Goal: Register for event/course

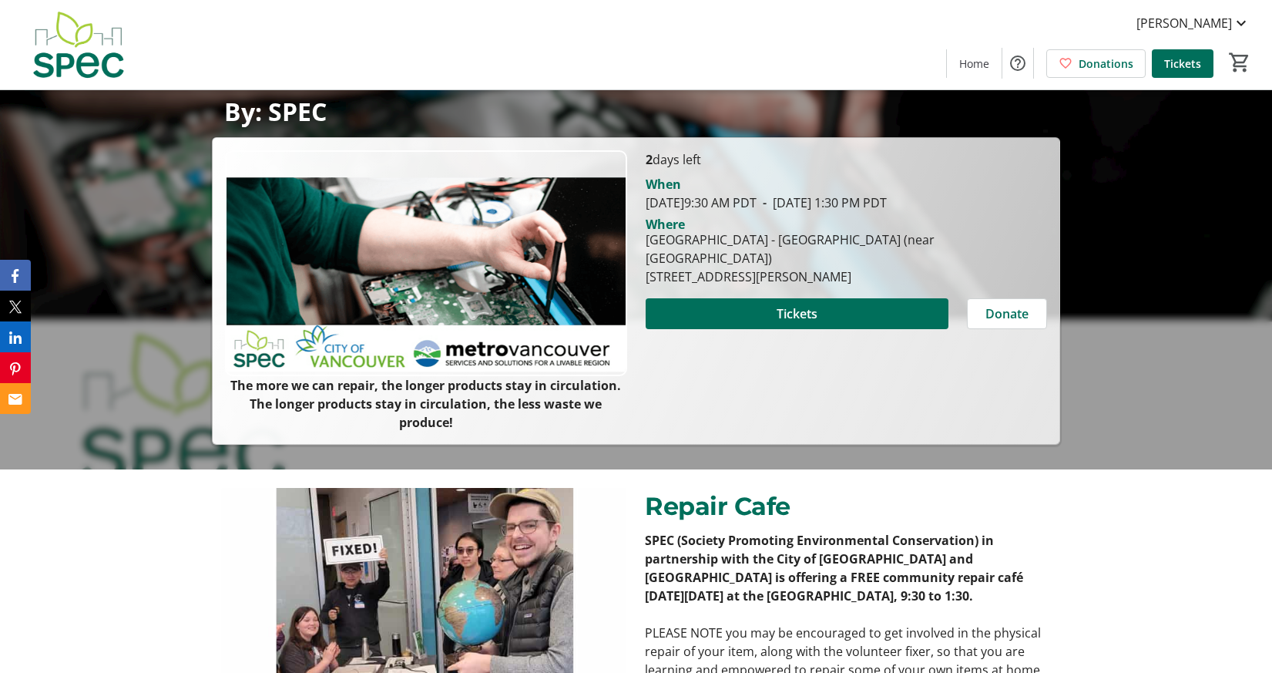
scroll to position [203, 0]
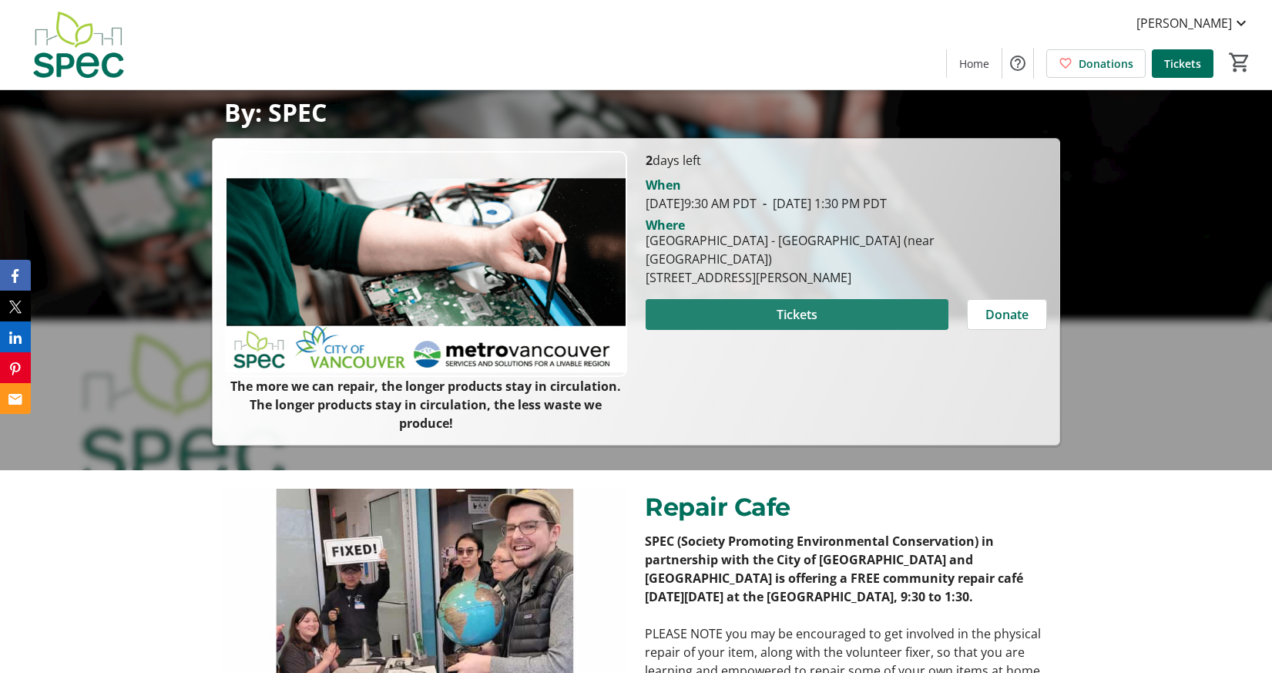
click at [785, 308] on span "Tickets" at bounding box center [797, 314] width 41 height 18
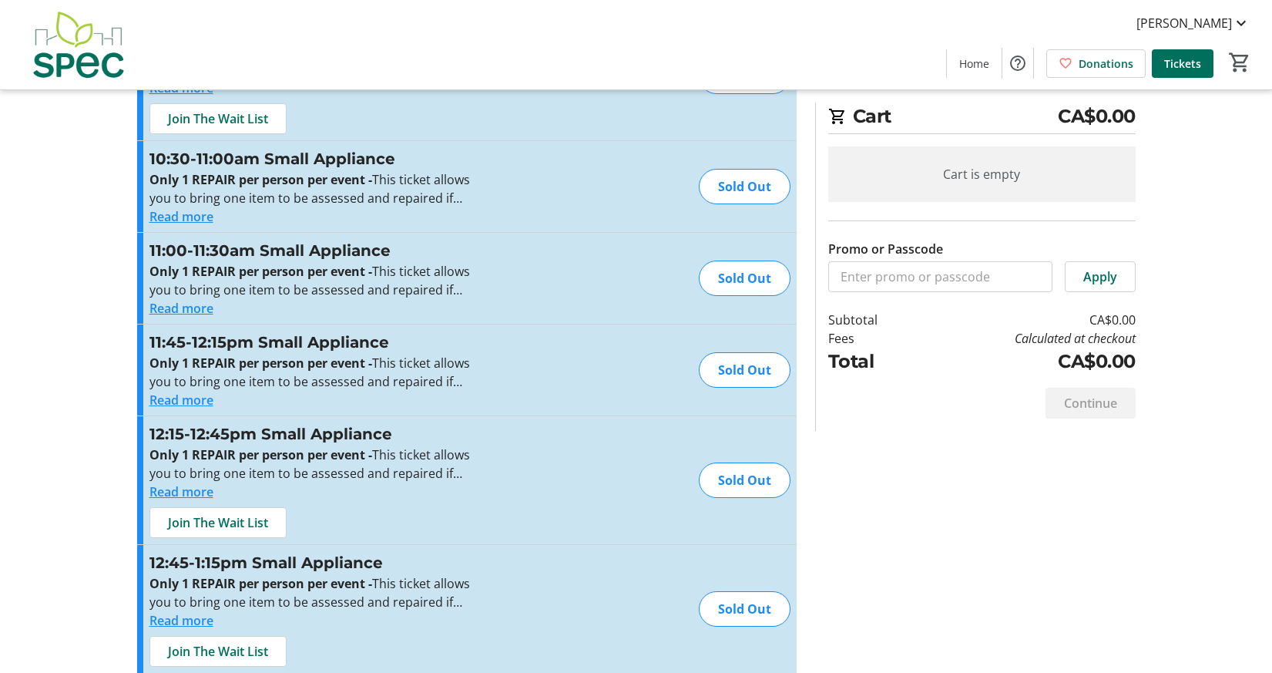
scroll to position [3104, 0]
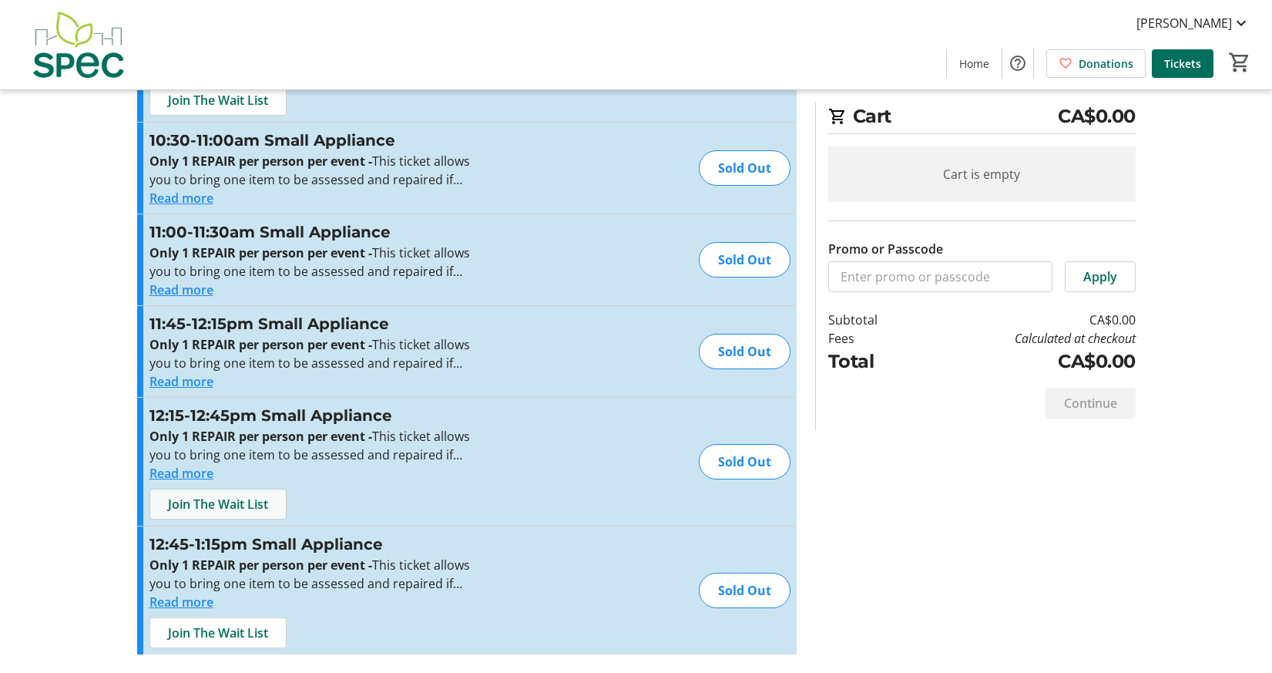
click at [206, 496] on span "Join The Wait List" at bounding box center [218, 504] width 100 height 18
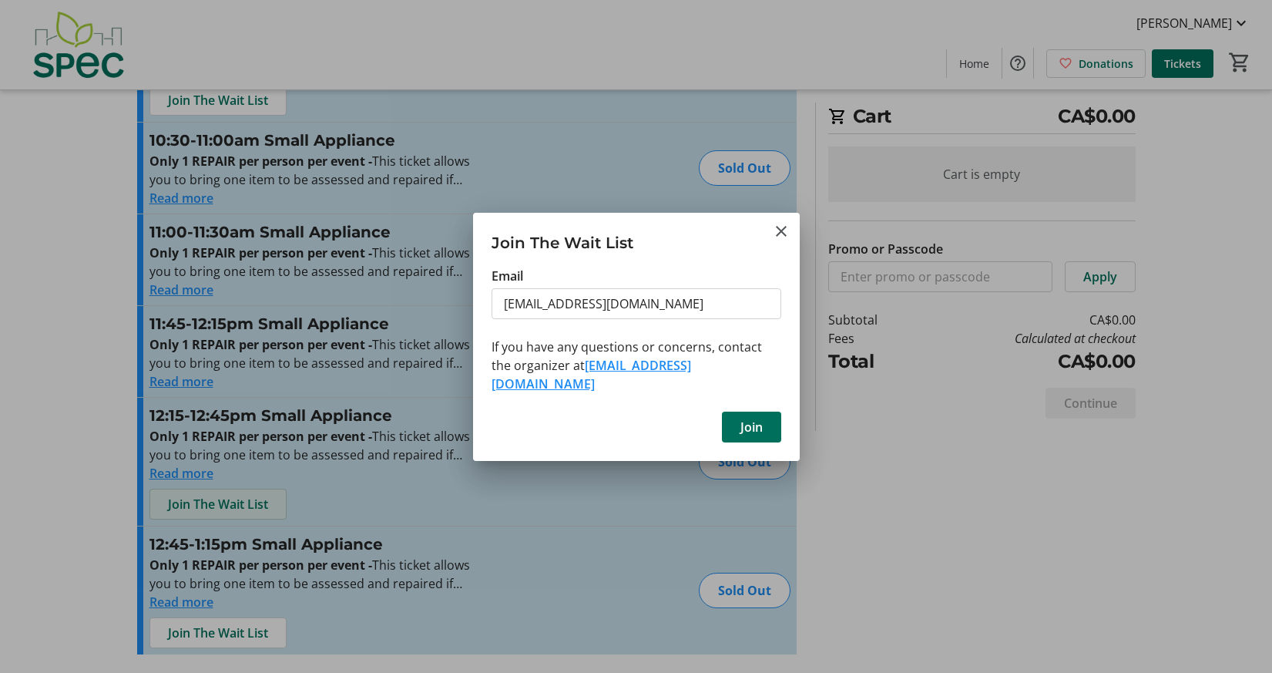
scroll to position [0, 0]
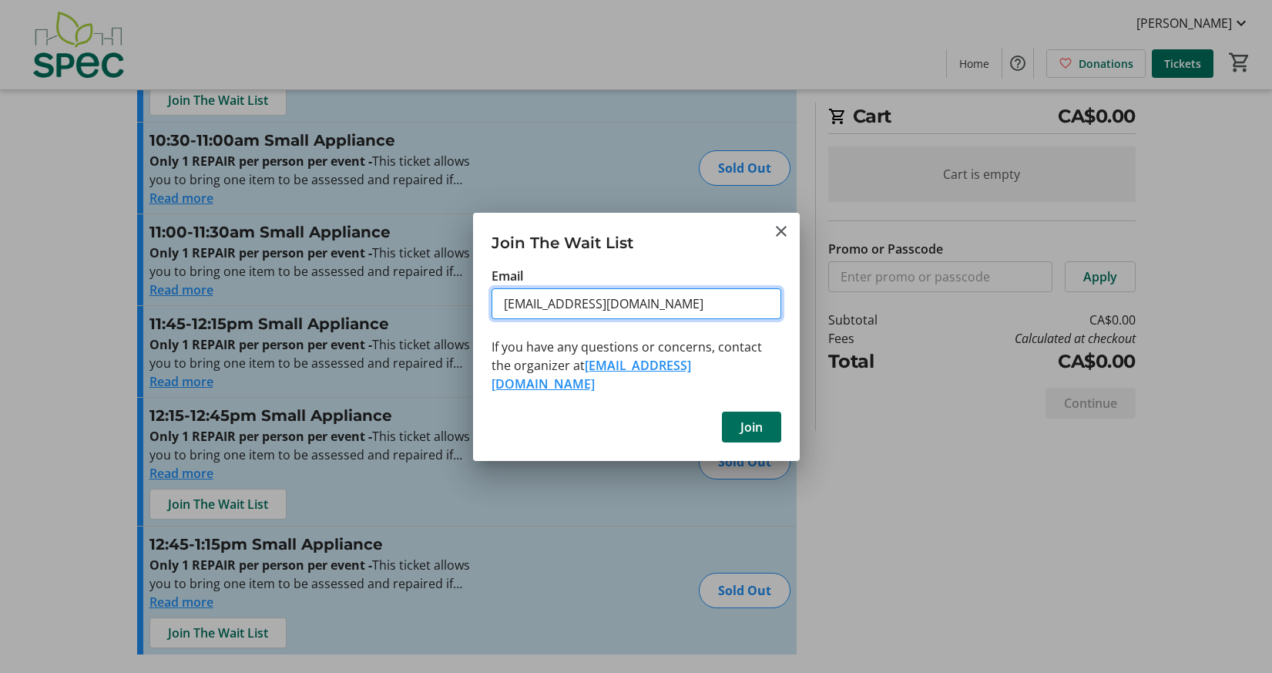
drag, startPoint x: 640, startPoint y: 318, endPoint x: 476, endPoint y: 307, distance: 164.5
click at [476, 307] on div "Email [EMAIL_ADDRESS][DOMAIN_NAME] If you have any questions or concerns, conta…" at bounding box center [636, 335] width 327 height 136
click at [640, 315] on input "[EMAIL_ADDRESS][DOMAIN_NAME]" at bounding box center [637, 303] width 290 height 31
drag, startPoint x: 614, startPoint y: 313, endPoint x: 750, endPoint y: 426, distance: 176.7
click at [750, 426] on tr-shared-feature-wait-list-dialog-ui "Join The Wait List Email [EMAIL_ADDRESS][DOMAIN_NAME] If you have any questions…" at bounding box center [636, 337] width 327 height 248
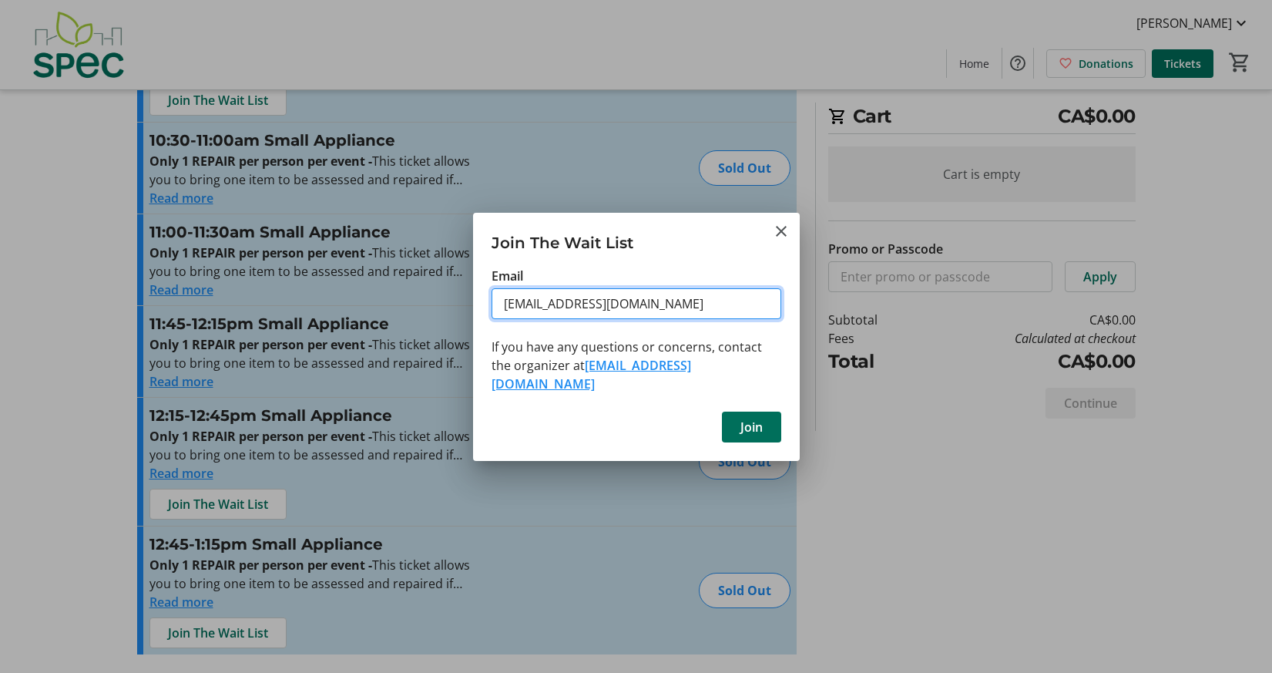
drag, startPoint x: 611, startPoint y: 314, endPoint x: 479, endPoint y: 308, distance: 131.9
click at [479, 308] on div "Email [EMAIL_ADDRESS][DOMAIN_NAME] If you have any questions or concerns, conta…" at bounding box center [636, 335] width 327 height 136
type input "[EMAIL_ADDRESS][DOMAIN_NAME]"
click at [741, 418] on span "Join" at bounding box center [752, 427] width 22 height 18
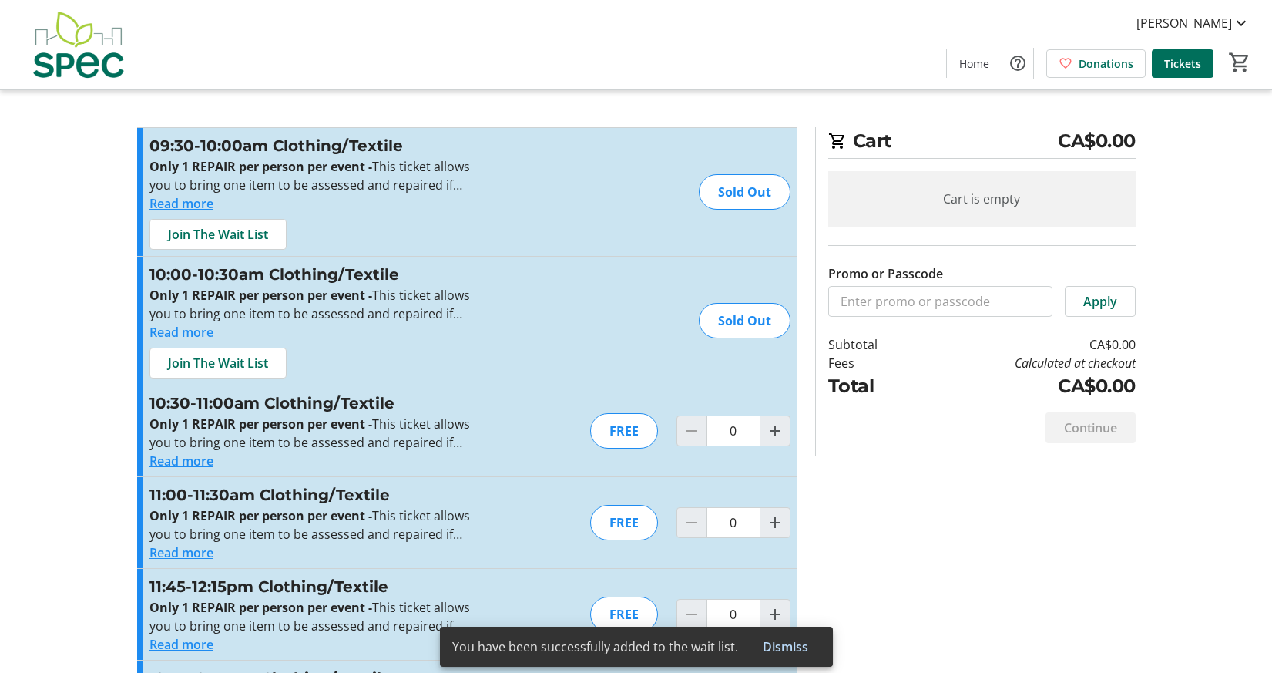
scroll to position [3104, 0]
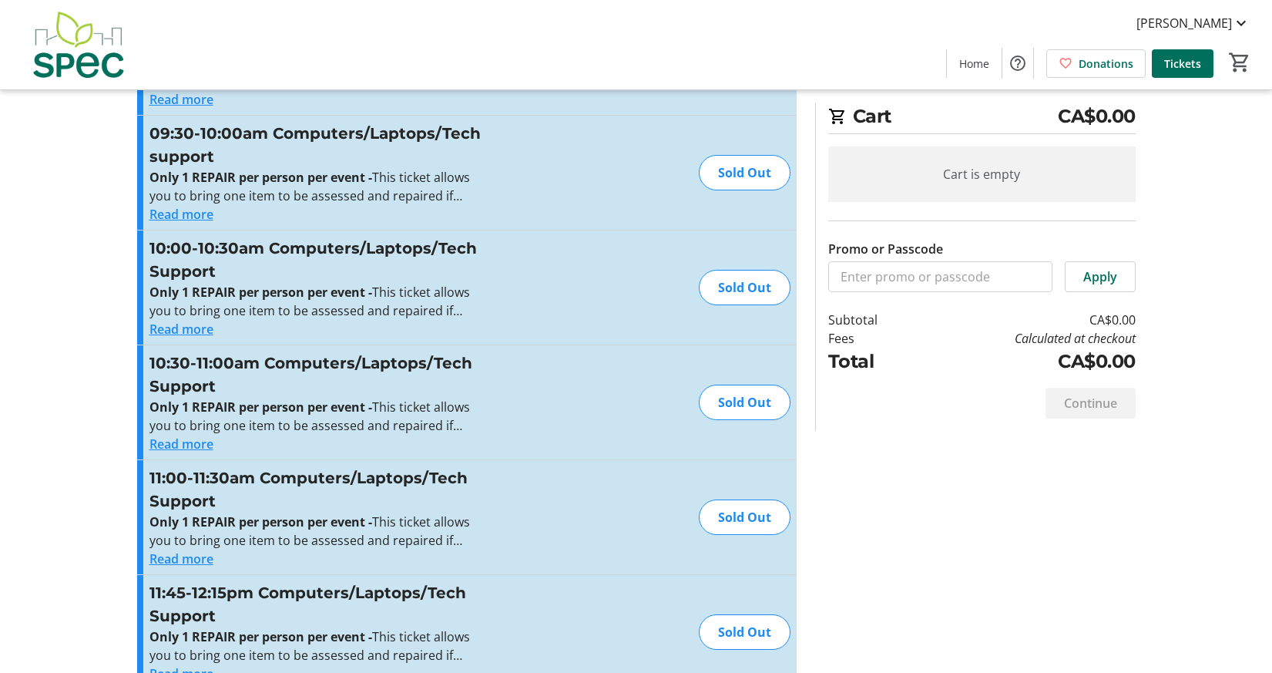
scroll to position [643, 0]
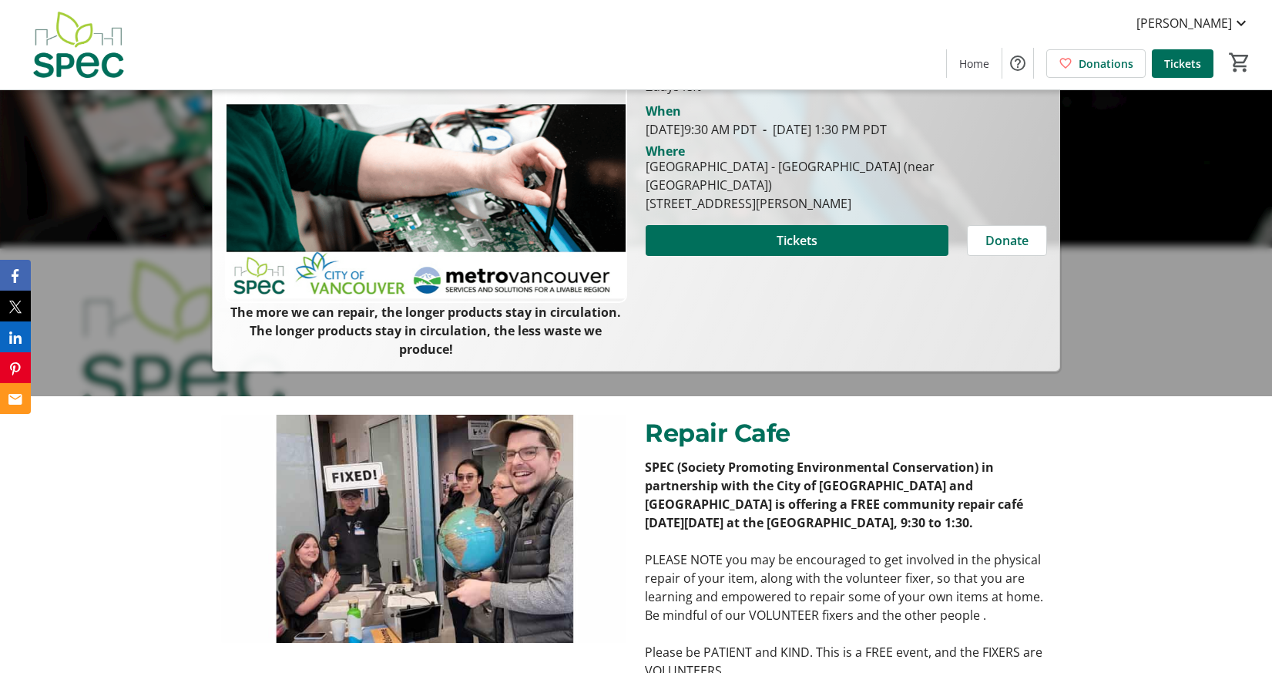
scroll to position [257, 0]
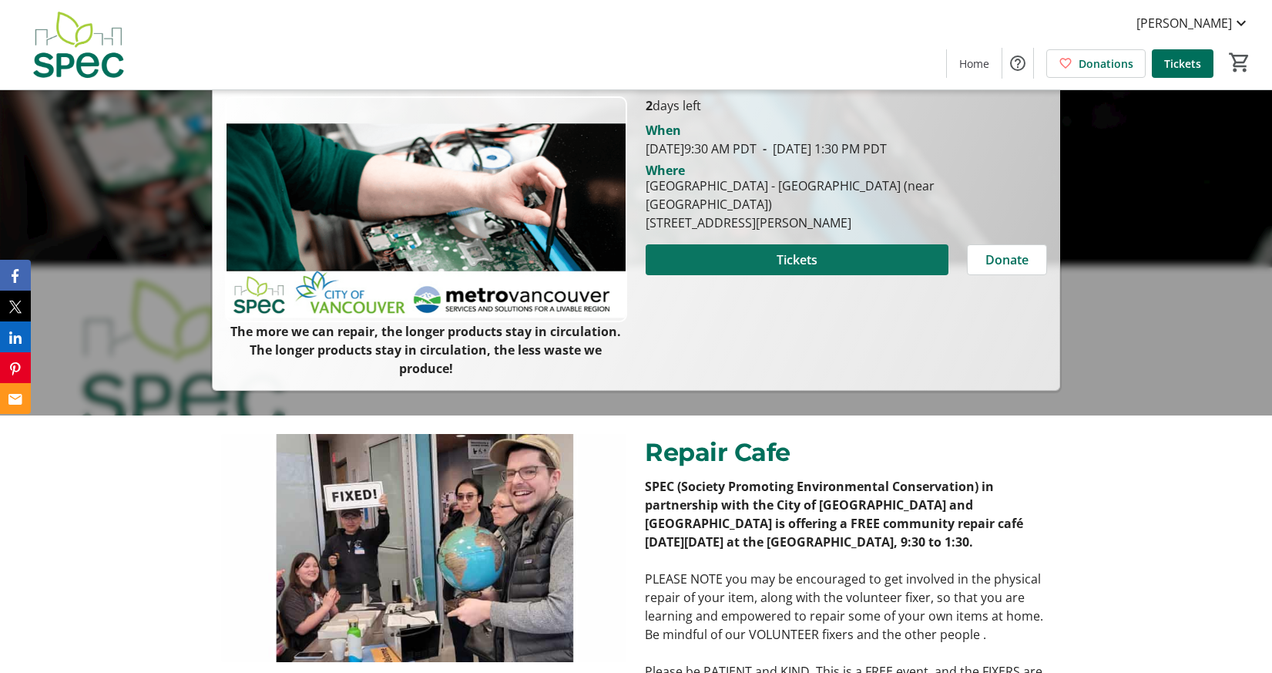
click at [755, 250] on span at bounding box center [797, 259] width 303 height 37
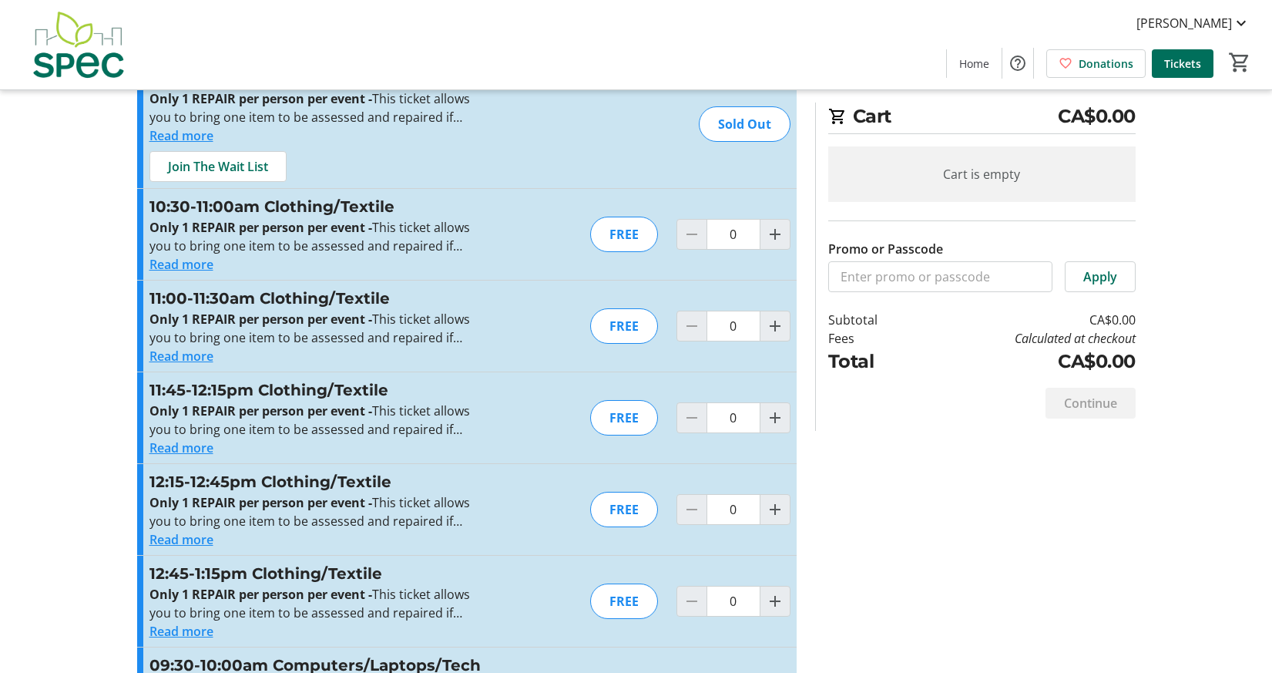
scroll to position [200, 0]
